Goal: Information Seeking & Learning: Learn about a topic

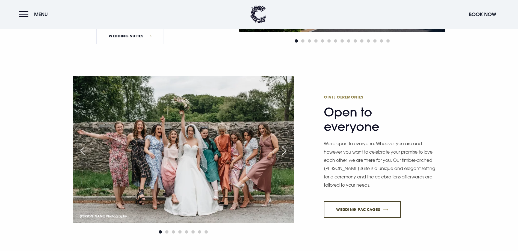
scroll to position [628, 0]
click at [167, 231] on span "Go to slide 2" at bounding box center [166, 232] width 3 height 3
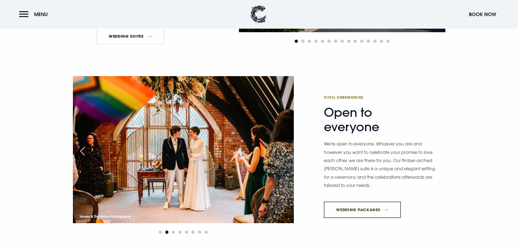
click at [173, 231] on span "Go to slide 3" at bounding box center [173, 232] width 3 height 3
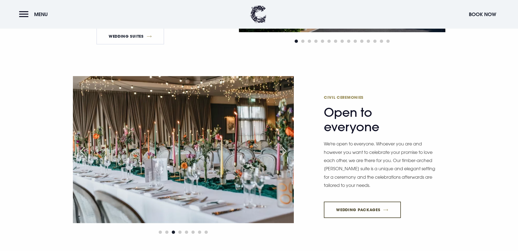
click at [183, 229] on div at bounding box center [183, 232] width 221 height 7
click at [180, 231] on span "Go to slide 4" at bounding box center [179, 232] width 3 height 3
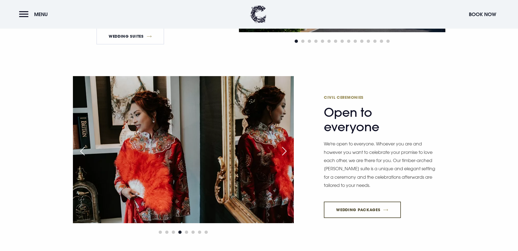
click at [187, 231] on span "Go to slide 5" at bounding box center [186, 232] width 3 height 3
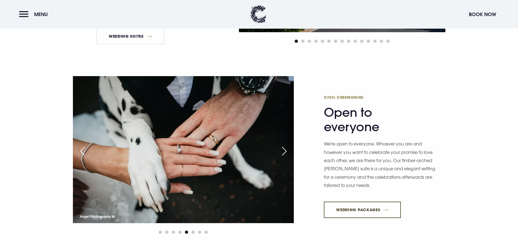
click at [193, 231] on span "Go to slide 6" at bounding box center [192, 232] width 3 height 3
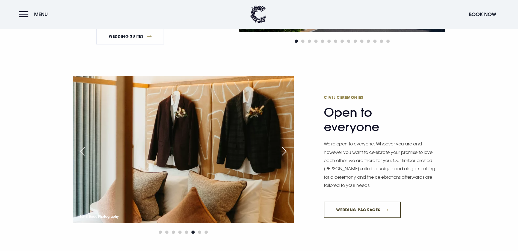
click at [201, 231] on span "Go to slide 7" at bounding box center [199, 232] width 3 height 3
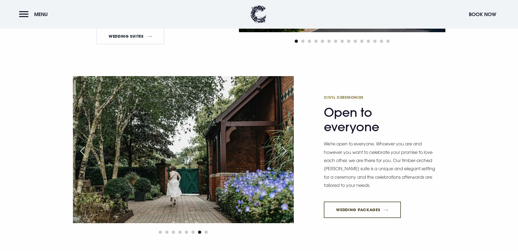
click at [206, 231] on span "Go to slide 8" at bounding box center [206, 232] width 3 height 3
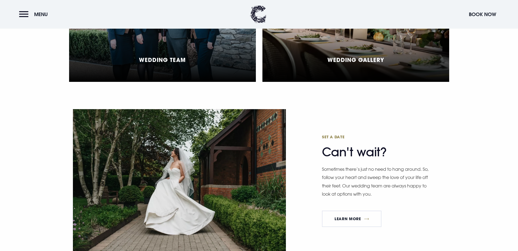
scroll to position [1448, 0]
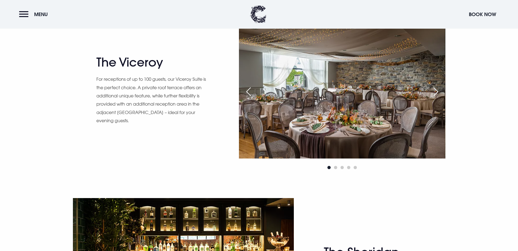
scroll to position [546, 0]
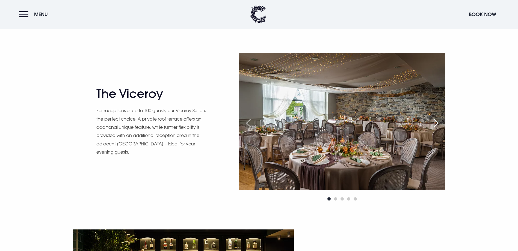
click at [335, 199] on span "Go to slide 2" at bounding box center [335, 198] width 3 height 3
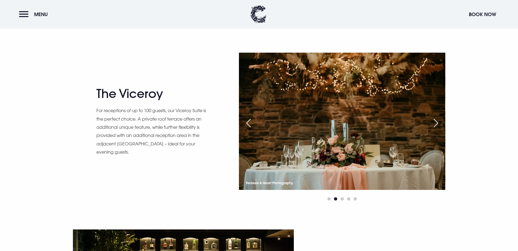
click at [343, 199] on span "Go to slide 3" at bounding box center [342, 198] width 3 height 3
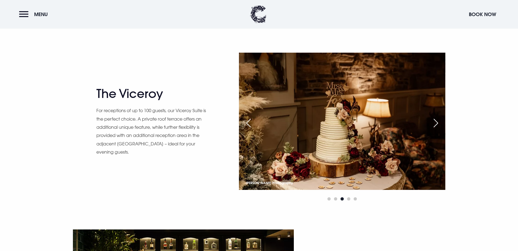
click at [348, 200] on span "Go to slide 4" at bounding box center [348, 198] width 3 height 3
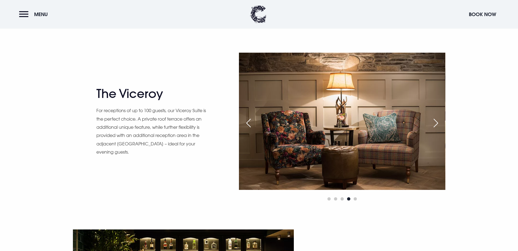
click at [354, 200] on span "Go to slide 5" at bounding box center [355, 198] width 3 height 3
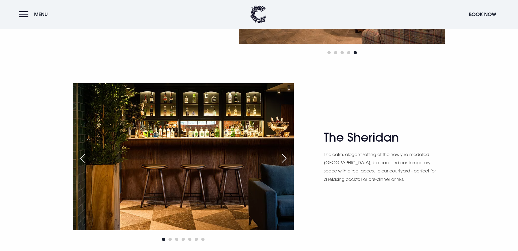
scroll to position [710, 0]
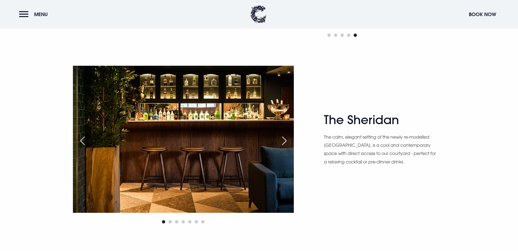
click at [279, 141] on div "Next slide" at bounding box center [285, 141] width 14 height 12
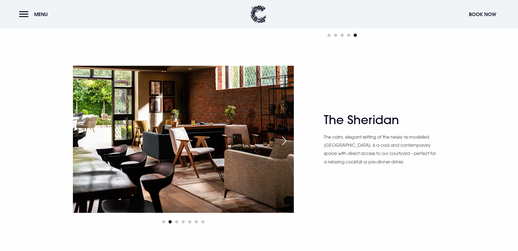
click at [283, 142] on div "Next slide" at bounding box center [285, 141] width 14 height 12
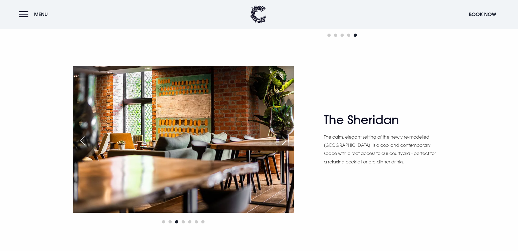
click at [283, 142] on div "Next slide" at bounding box center [285, 141] width 14 height 12
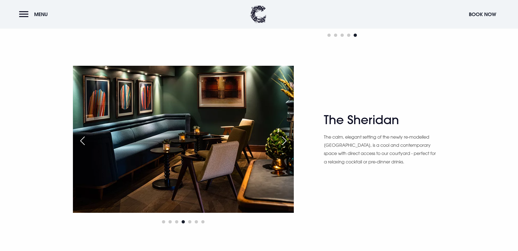
click at [283, 142] on div "Next slide" at bounding box center [285, 141] width 14 height 12
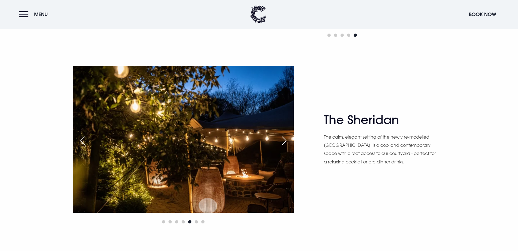
click at [284, 142] on div "Next slide" at bounding box center [285, 141] width 14 height 12
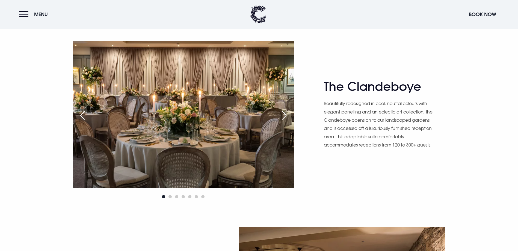
scroll to position [382, 0]
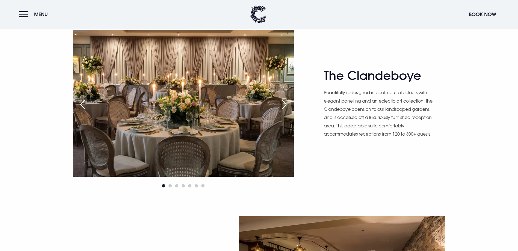
click at [285, 106] on div "Next slide" at bounding box center [285, 105] width 14 height 12
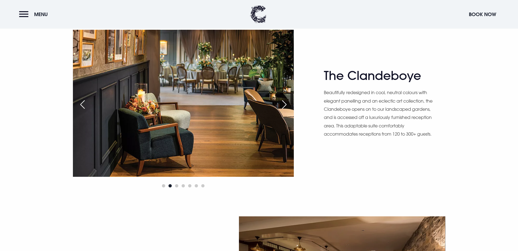
click at [285, 106] on div "Next slide" at bounding box center [285, 105] width 14 height 12
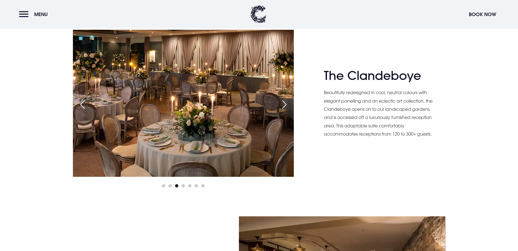
click at [285, 106] on div "Next slide" at bounding box center [285, 105] width 14 height 12
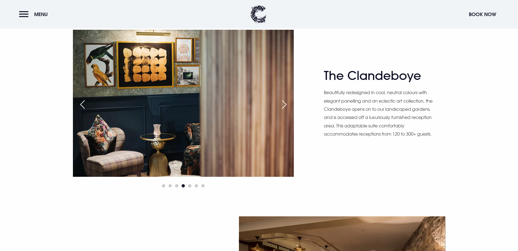
click at [285, 106] on div "Next slide" at bounding box center [285, 105] width 14 height 12
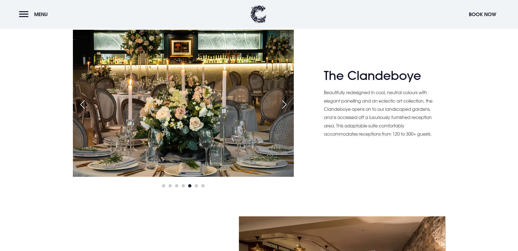
click at [285, 106] on div "Next slide" at bounding box center [285, 105] width 14 height 12
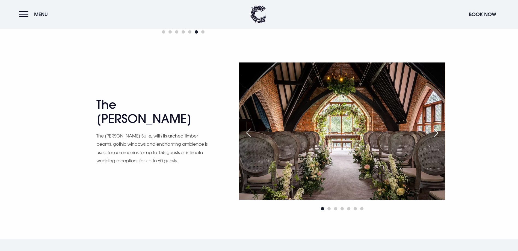
scroll to position [901, 0]
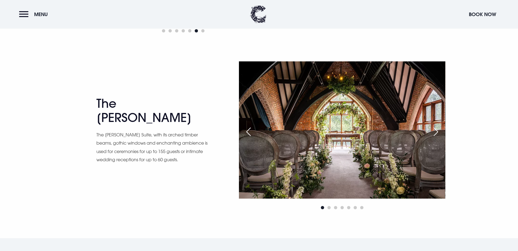
click at [435, 130] on div "Next slide" at bounding box center [436, 132] width 14 height 12
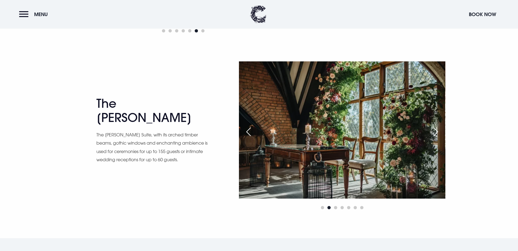
click at [435, 130] on div "Next slide" at bounding box center [436, 132] width 14 height 12
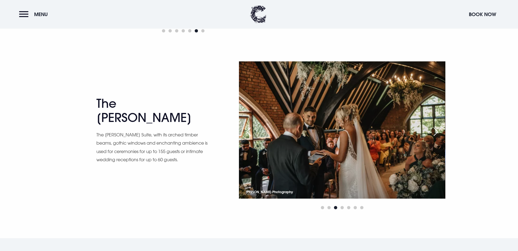
click at [437, 130] on div "Next slide" at bounding box center [436, 132] width 14 height 12
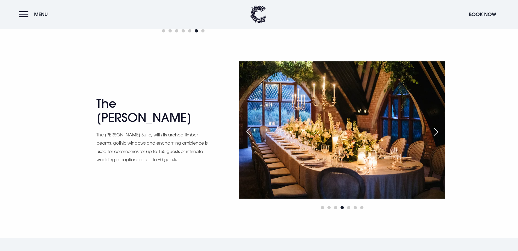
click at [437, 130] on div "Next slide" at bounding box center [436, 132] width 14 height 12
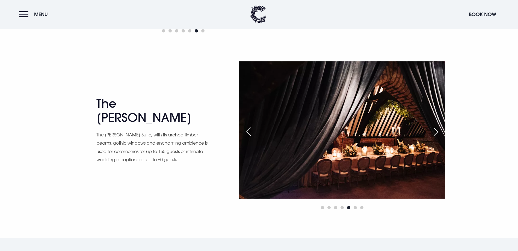
click at [437, 130] on div "Next slide" at bounding box center [436, 132] width 14 height 12
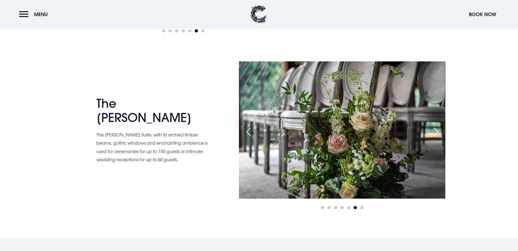
click at [437, 130] on div "Next slide" at bounding box center [436, 132] width 14 height 12
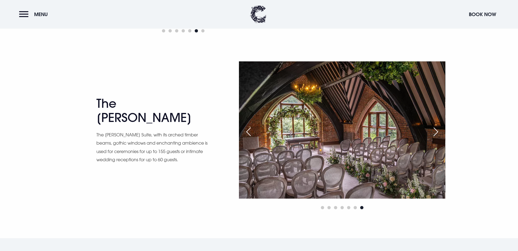
click at [437, 130] on div "Next slide" at bounding box center [436, 132] width 14 height 12
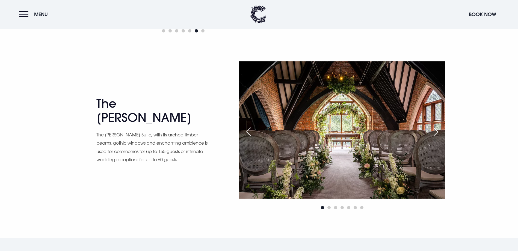
click at [437, 130] on div "Next slide" at bounding box center [436, 132] width 14 height 12
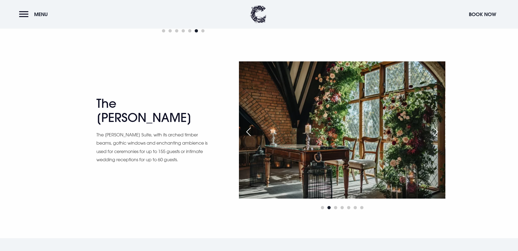
click at [437, 130] on div "Next slide" at bounding box center [436, 132] width 14 height 12
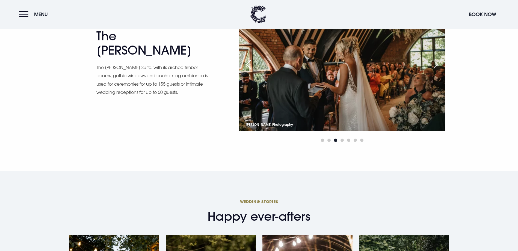
scroll to position [929, 0]
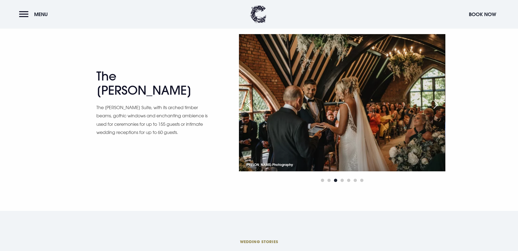
click at [439, 101] on div "Next slide" at bounding box center [436, 105] width 14 height 12
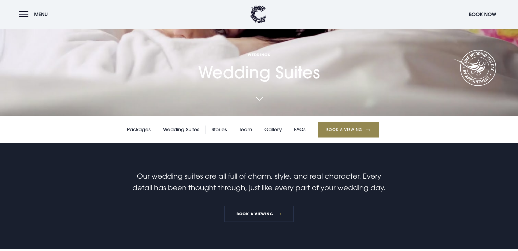
scroll to position [164, 0]
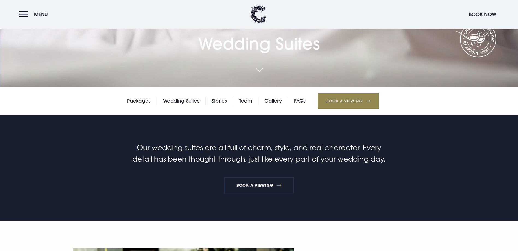
click at [142, 101] on link "Packages" at bounding box center [139, 101] width 24 height 8
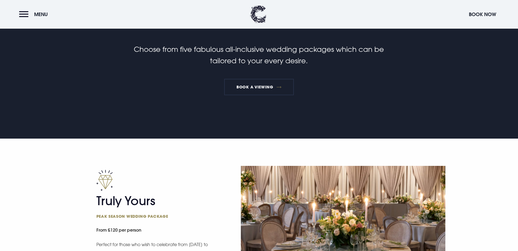
scroll to position [355, 0]
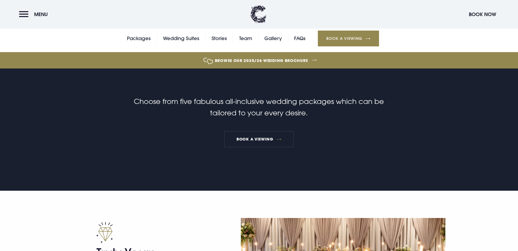
scroll to position [137, 0]
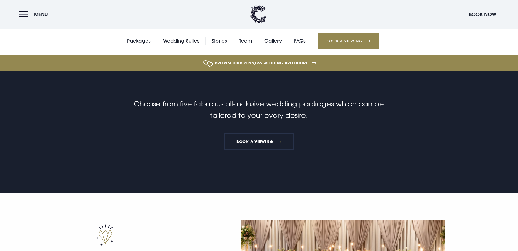
click at [192, 45] on link "Wedding Suites" at bounding box center [181, 41] width 36 height 8
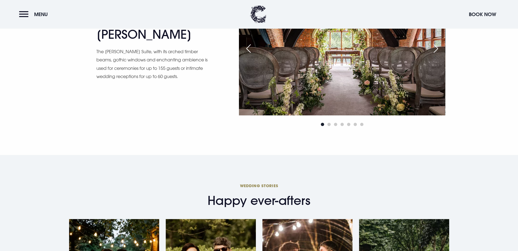
scroll to position [983, 0]
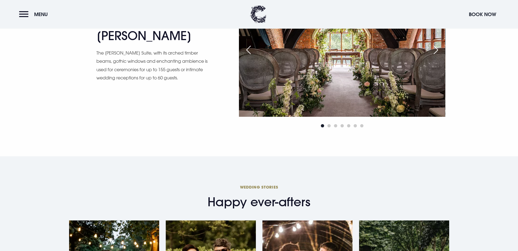
click at [345, 73] on img at bounding box center [342, 48] width 206 height 137
click at [142, 62] on p "The [PERSON_NAME] Suite, with its arched timber beams, gothic windows and encha…" at bounding box center [152, 65] width 112 height 33
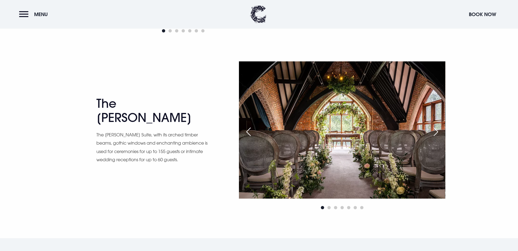
click at [163, 116] on h2 "The [PERSON_NAME]" at bounding box center [149, 110] width 107 height 29
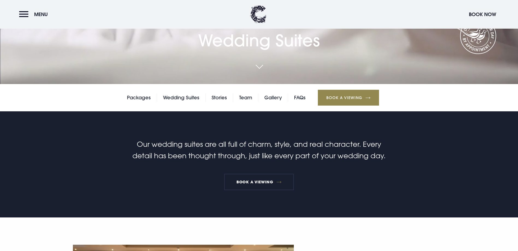
scroll to position [164, 0]
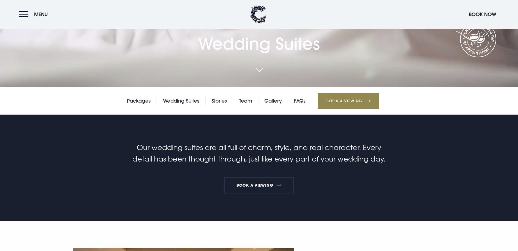
click at [245, 101] on link "Team" at bounding box center [245, 101] width 13 height 8
